Goal: Navigation & Orientation: Find specific page/section

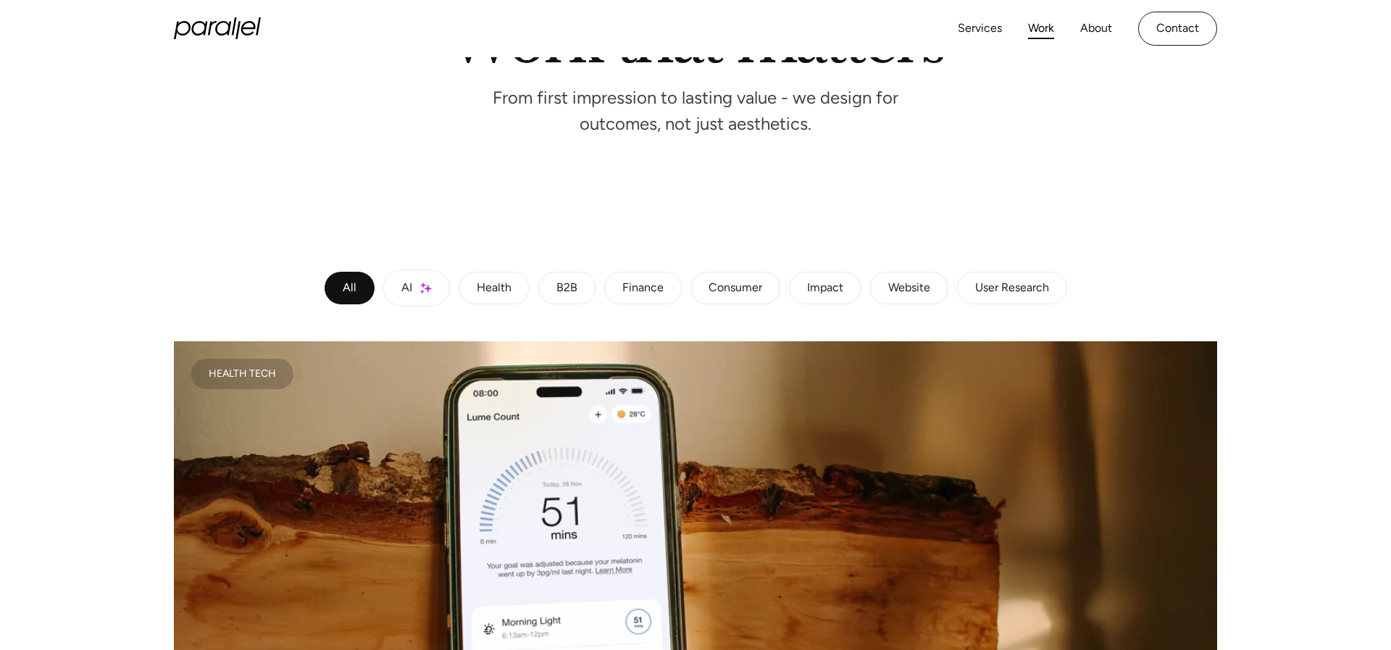
scroll to position [187, 0]
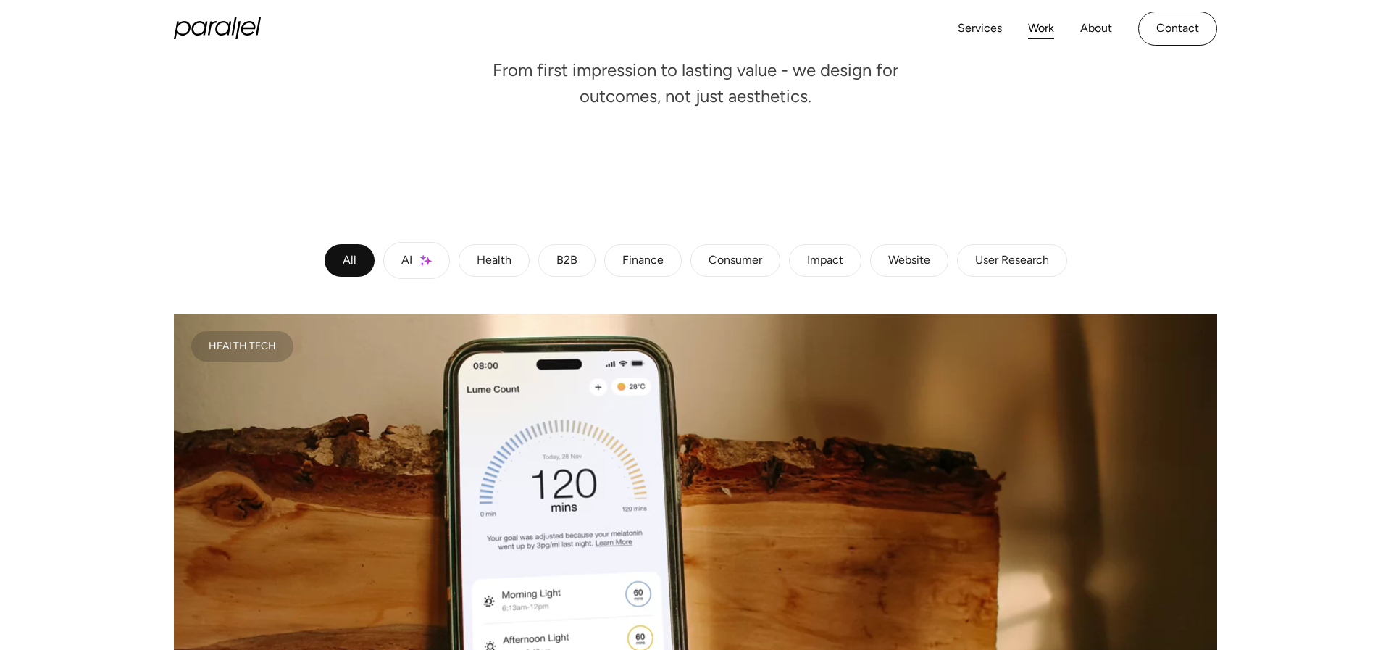
click at [425, 269] on link "AI" at bounding box center [416, 260] width 67 height 37
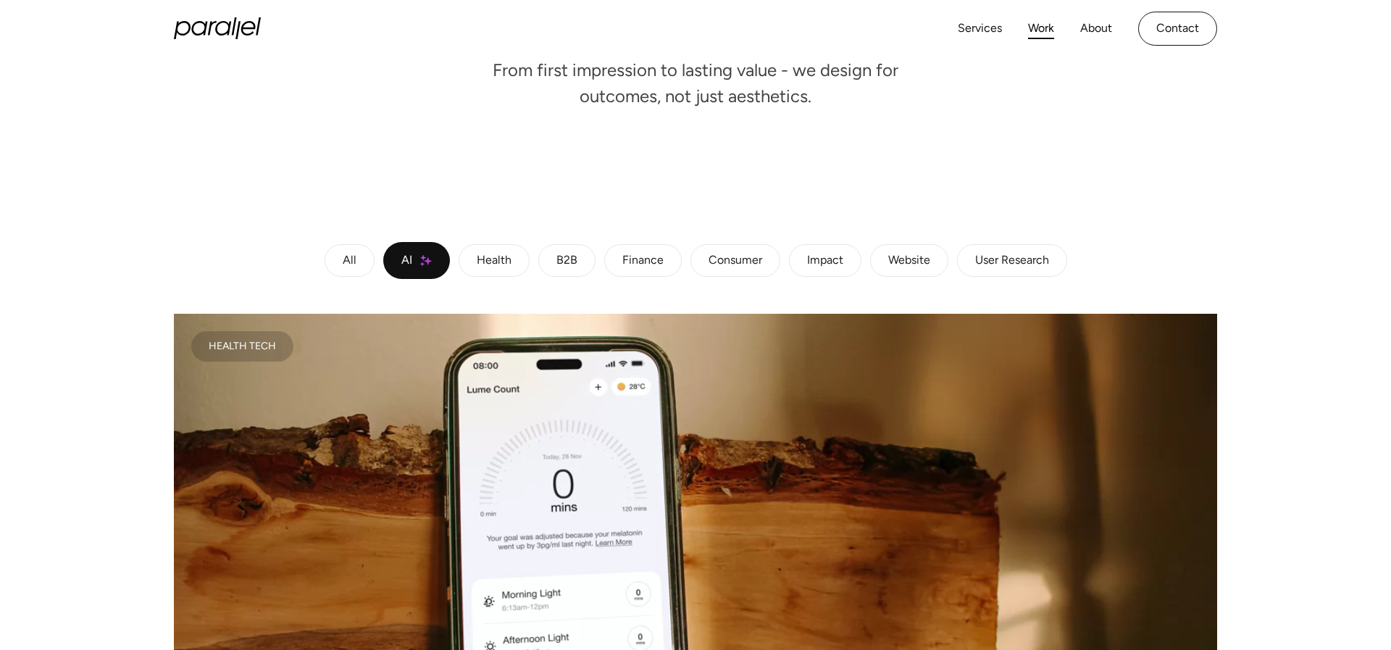
click at [498, 264] on div "Health" at bounding box center [494, 260] width 35 height 9
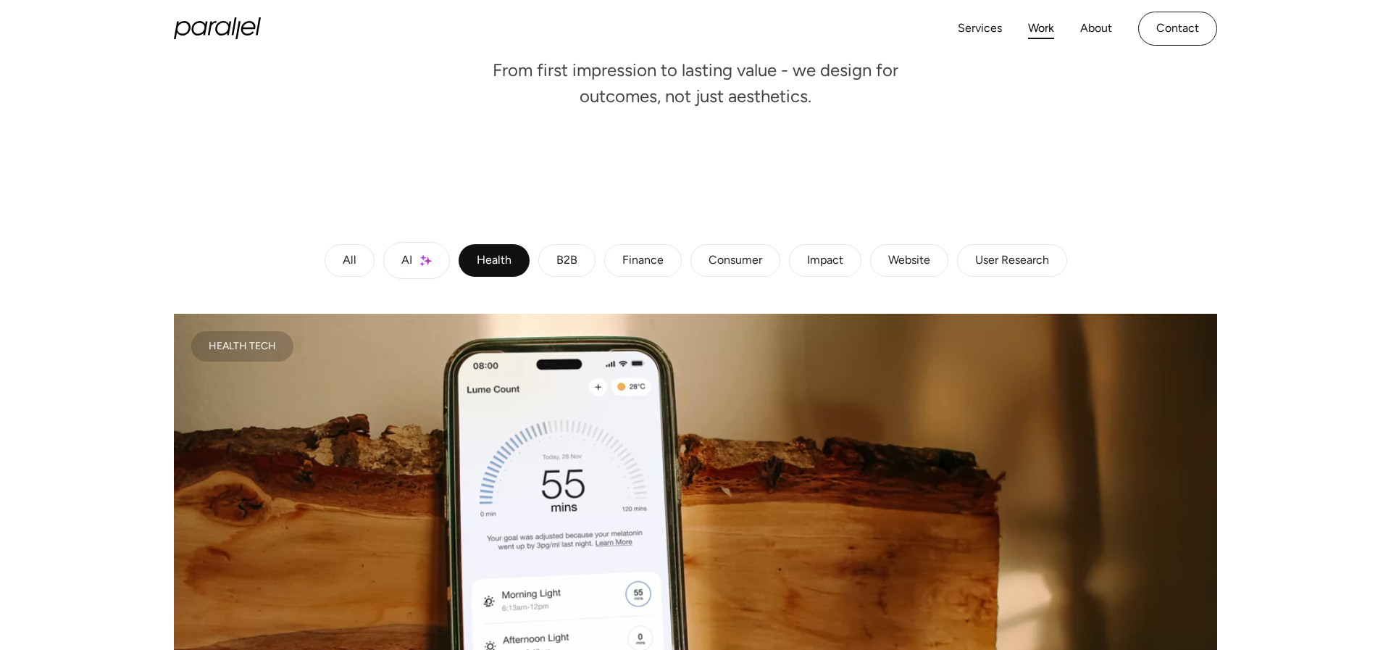
click at [573, 264] on div "B2B" at bounding box center [566, 260] width 21 height 9
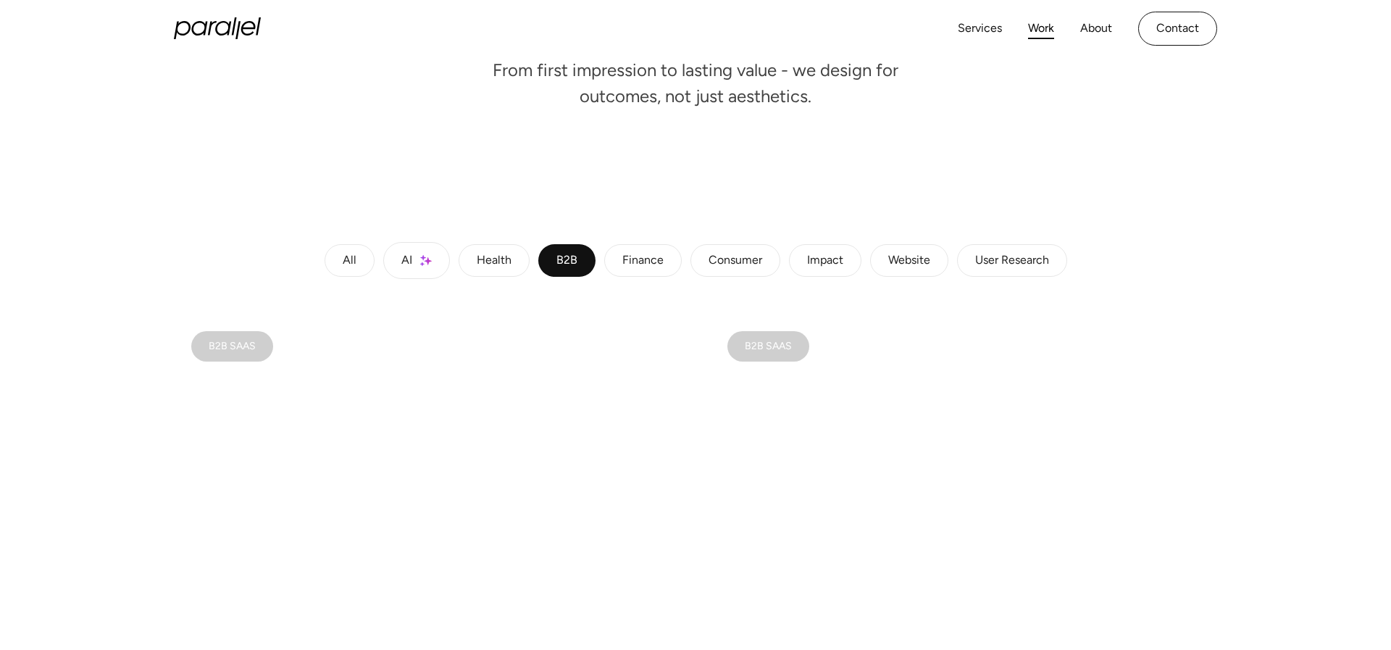
click at [649, 265] on div "Finance" at bounding box center [642, 260] width 41 height 9
click at [727, 265] on div "Consumer" at bounding box center [736, 260] width 54 height 9
click at [834, 262] on div "Impact" at bounding box center [825, 260] width 36 height 9
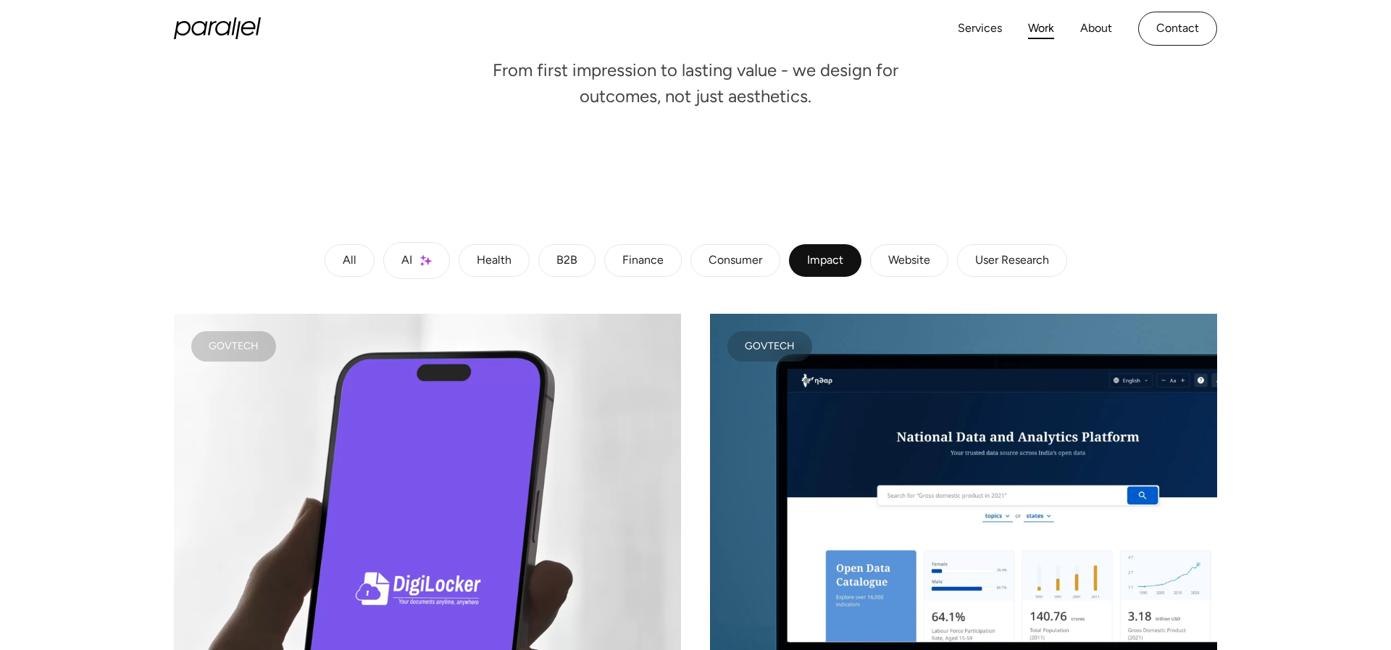
click at [888, 263] on div "Website" at bounding box center [909, 260] width 42 height 9
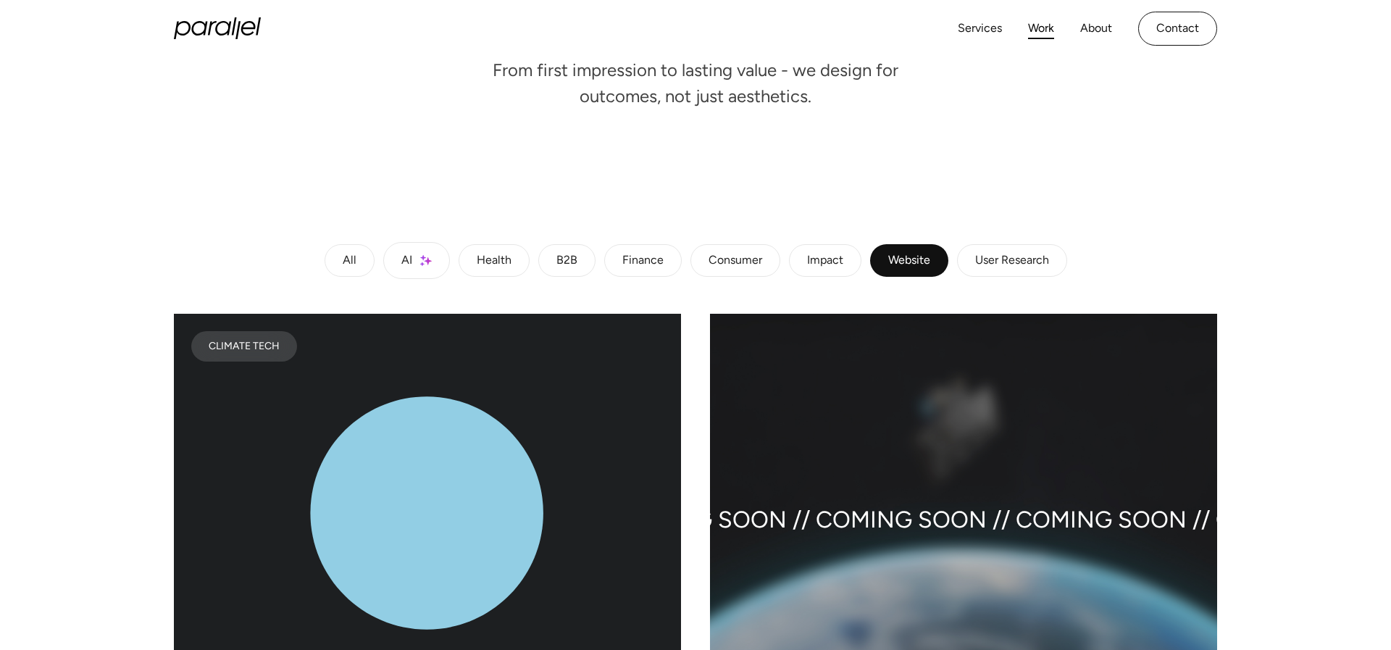
click at [990, 264] on div "User Research" at bounding box center [1012, 260] width 74 height 9
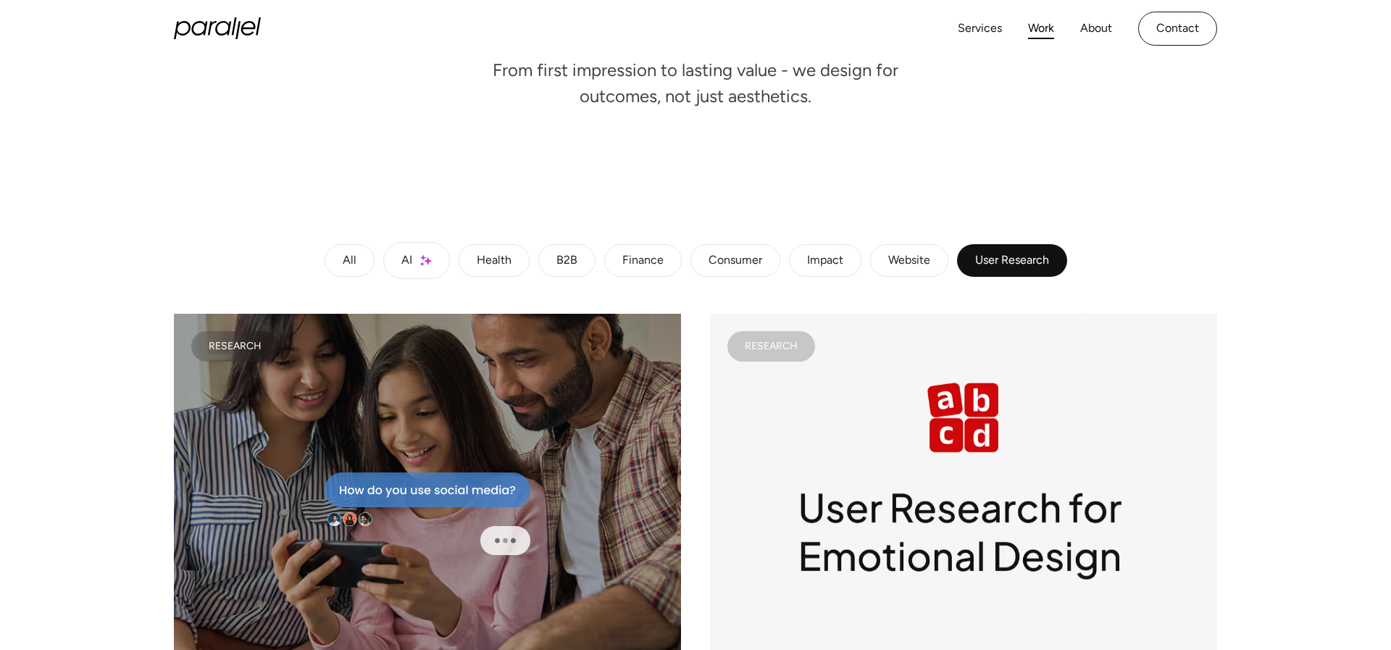
click at [349, 259] on div "All" at bounding box center [350, 260] width 14 height 9
